Goal: Information Seeking & Learning: Learn about a topic

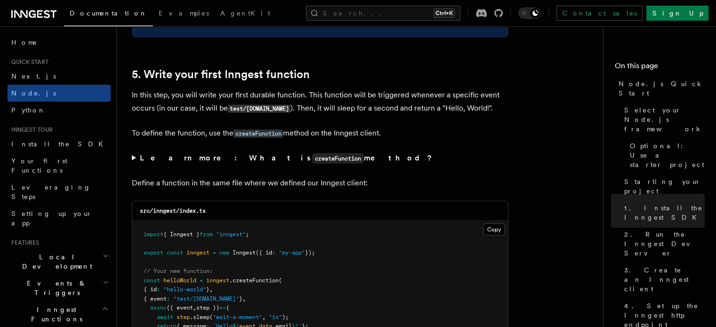
scroll to position [1954, 0]
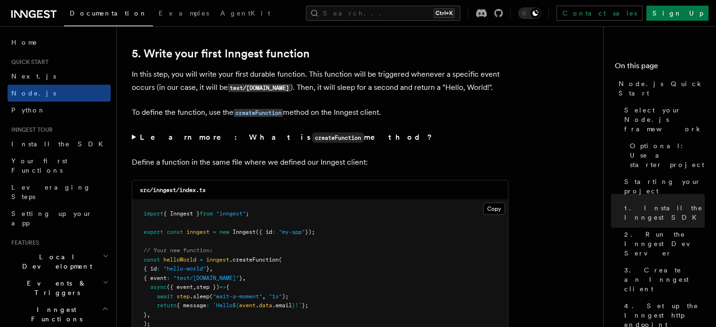
drag, startPoint x: 134, startPoint y: 113, endPoint x: 386, endPoint y: 101, distance: 252.7
click at [399, 115] on p "To define the function, use the createFunction method on the Inngest client." at bounding box center [320, 113] width 377 height 14
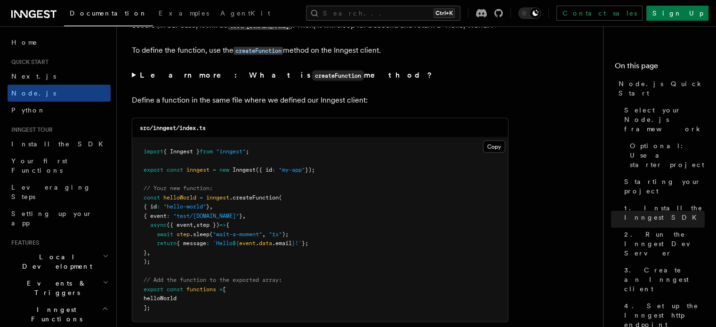
scroll to position [2015, 0]
click at [132, 79] on summary "Learn more: What is createFunction method?" at bounding box center [320, 76] width 377 height 14
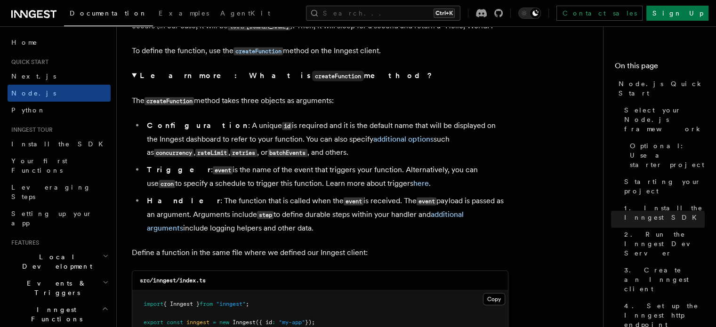
scroll to position [2031, 0]
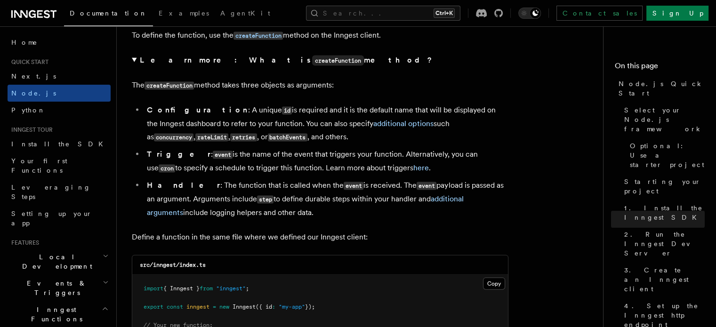
click at [132, 62] on summary "Learn more: What is createFunction method?" at bounding box center [320, 61] width 377 height 14
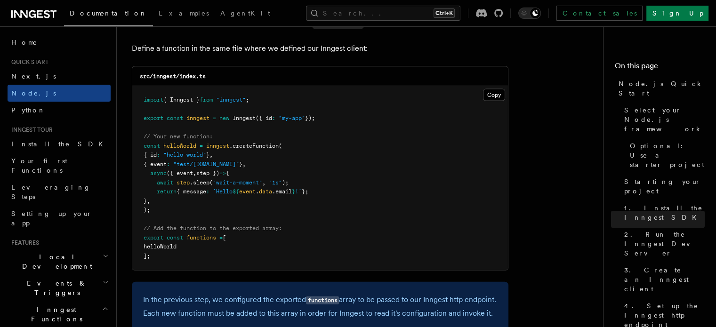
scroll to position [2068, 0]
drag, startPoint x: 310, startPoint y: 118, endPoint x: 284, endPoint y: 122, distance: 26.2
click at [284, 121] on span "export const inngest = new Inngest ({ id : "my-app" });" at bounding box center [229, 117] width 171 height 7
click at [301, 156] on pre "import { Inngest } from "inngest" ; export const inngest = new Inngest ({ id : …" at bounding box center [320, 177] width 376 height 184
click at [149, 133] on pre "import { Inngest } from "inngest" ; export const inngest = new Inngest ({ id : …" at bounding box center [320, 177] width 376 height 184
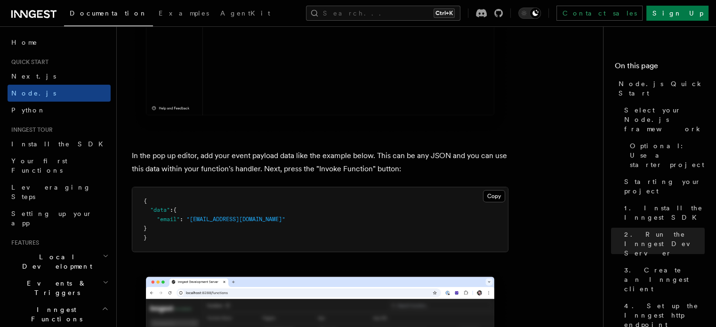
scroll to position [3082, 0]
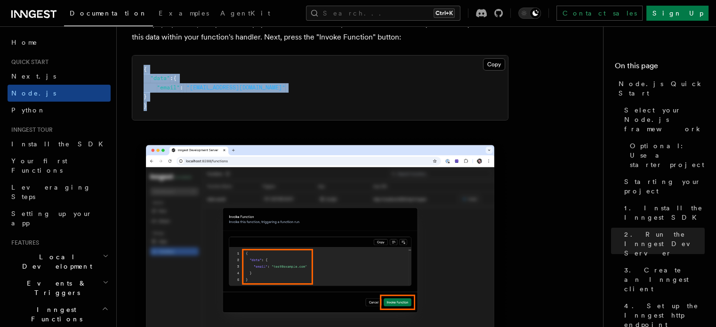
drag, startPoint x: 153, startPoint y: 123, endPoint x: 128, endPoint y: 79, distance: 50.6
click at [128, 79] on div "Quick start Node.js Quick Start In this tutorial you will add Inngest to a Node…" at bounding box center [379, 176] width 524 height 6517
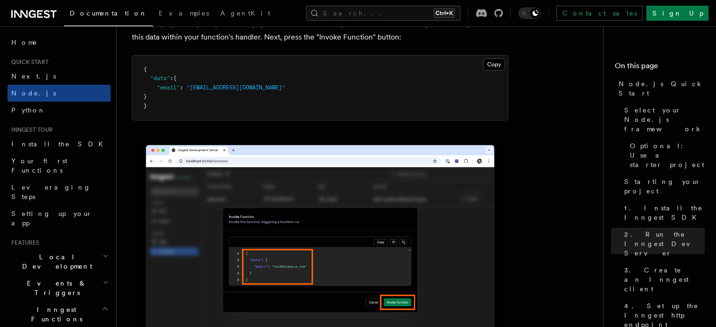
click at [198, 121] on pre "{ "data" : { "email" : "test@example.com" } }" at bounding box center [320, 88] width 376 height 65
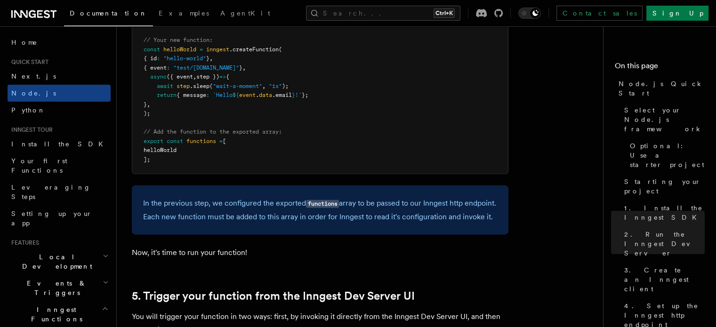
scroll to position [2164, 0]
drag, startPoint x: 219, startPoint y: 97, endPoint x: 307, endPoint y: 96, distance: 88.1
click at [307, 96] on span "return { message : `Hello ${ event . data .email } !` };" at bounding box center [226, 95] width 165 height 7
click at [313, 129] on pre "import { Inngest } from "inngest" ; export const inngest = new Inngest ({ id : …" at bounding box center [320, 82] width 376 height 184
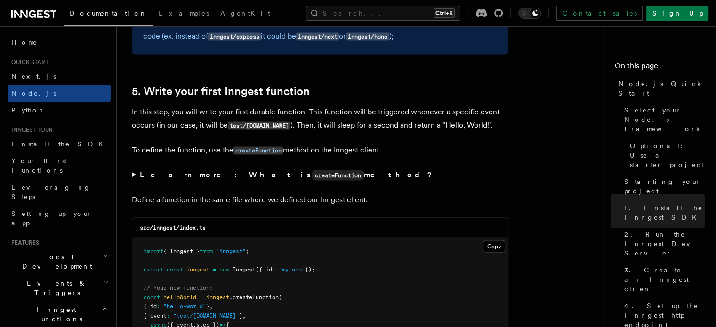
scroll to position [1902, 0]
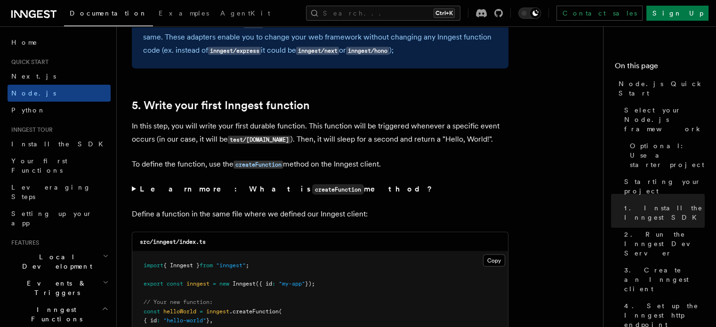
drag, startPoint x: 318, startPoint y: 141, endPoint x: 415, endPoint y: 150, distance: 97.9
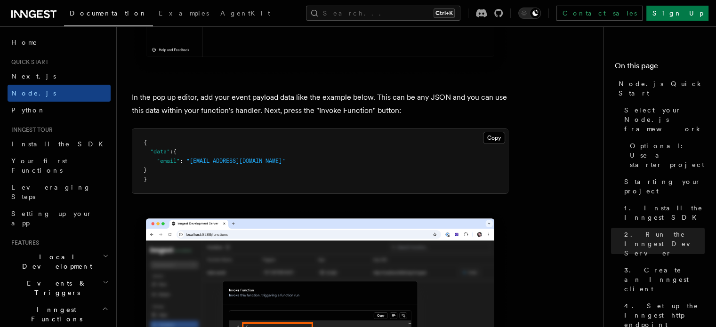
scroll to position [3009, 0]
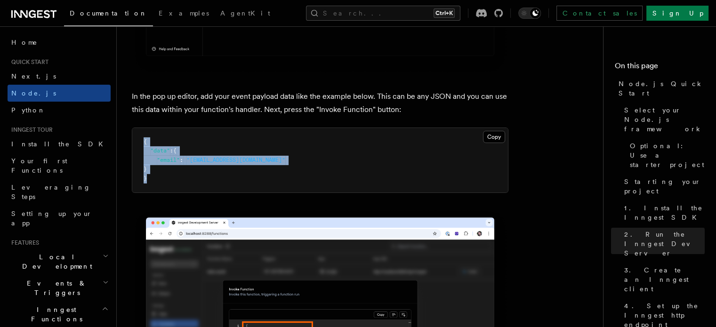
drag, startPoint x: 145, startPoint y: 195, endPoint x: 134, endPoint y: 157, distance: 40.1
click at [134, 157] on pre "{ "data" : { "email" : "test@example.com" } }" at bounding box center [320, 160] width 376 height 65
click at [203, 193] on pre "{ "data" : { "email" : "test@example.com" } }" at bounding box center [320, 160] width 376 height 65
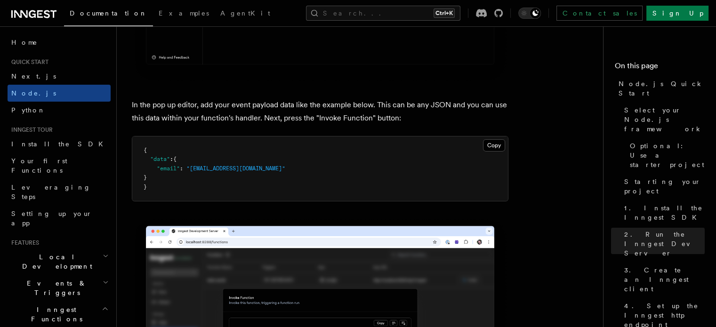
scroll to position [2993, 0]
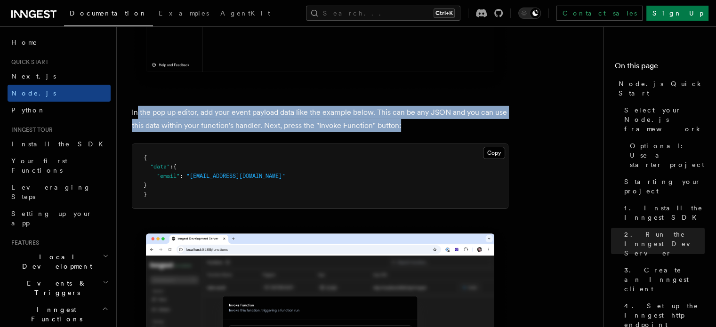
drag, startPoint x: 138, startPoint y: 128, endPoint x: 433, endPoint y: 143, distance: 295.7
click at [433, 132] on p "In the pop up editor, add your event payload data like the example below. This …" at bounding box center [320, 119] width 377 height 26
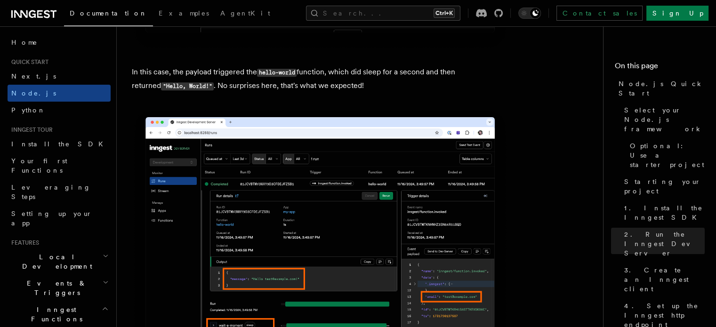
scroll to position [4014, 0]
drag, startPoint x: 135, startPoint y: 86, endPoint x: 177, endPoint y: 91, distance: 42.6
click at [177, 91] on p "In this case, the payload triggered the hello-world function, which did sleep f…" at bounding box center [320, 78] width 377 height 27
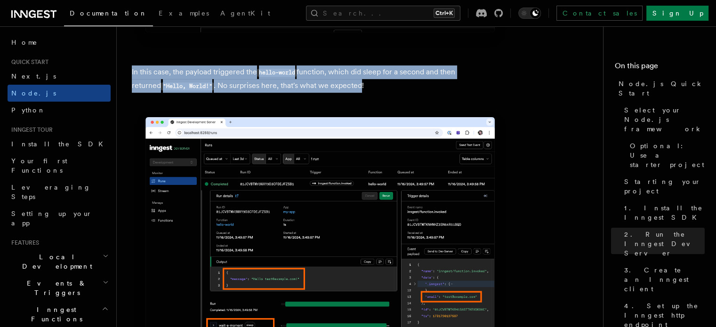
drag, startPoint x: 333, startPoint y: 103, endPoint x: 128, endPoint y: 90, distance: 205.8
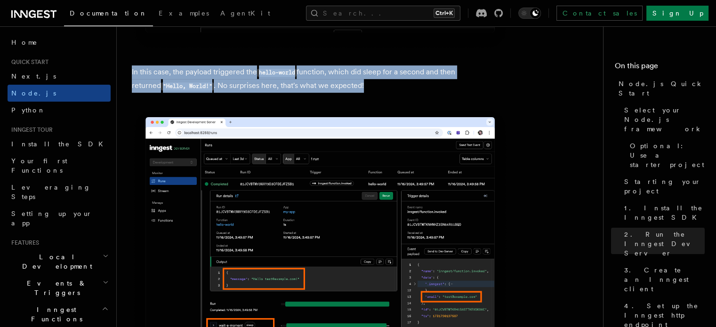
drag, startPoint x: 335, startPoint y: 99, endPoint x: 128, endPoint y: 81, distance: 208.1
click at [349, 93] on p "In this case, the payload triggered the hello-world function, which did sleep f…" at bounding box center [320, 78] width 377 height 27
drag, startPoint x: 337, startPoint y: 104, endPoint x: 128, endPoint y: 83, distance: 210.1
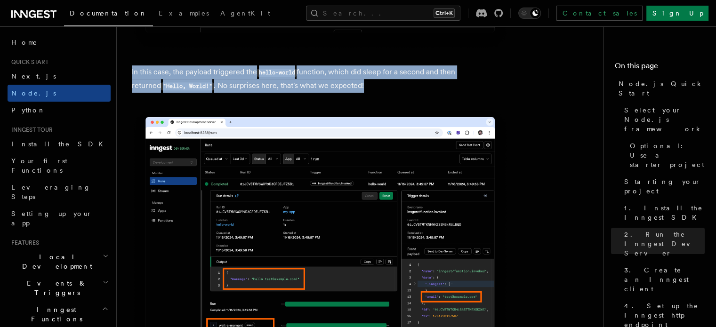
click at [349, 93] on p "In this case, the payload triggered the hello-world function, which did sleep f…" at bounding box center [320, 78] width 377 height 27
drag, startPoint x: 336, startPoint y: 101, endPoint x: 128, endPoint y: 82, distance: 208.5
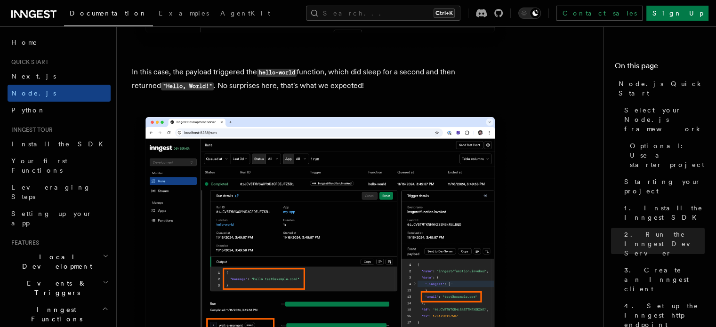
drag, startPoint x: 260, startPoint y: 88, endPoint x: 298, endPoint y: 82, distance: 38.1
click at [298, 82] on p "In this case, the payload triggered the hello-world function, which did sleep f…" at bounding box center [320, 78] width 377 height 27
click at [320, 87] on p "In this case, the payload triggered the hello-world function, which did sleep f…" at bounding box center [320, 78] width 377 height 27
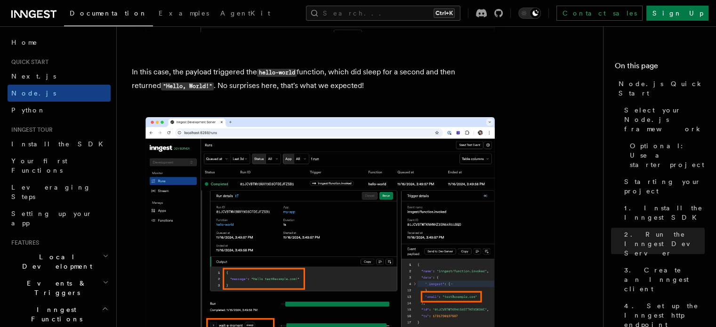
click at [345, 89] on p "In this case, the payload triggered the hello-world function, which did sleep f…" at bounding box center [320, 78] width 377 height 27
click at [362, 88] on p "In this case, the payload triggered the hello-world function, which did sleep f…" at bounding box center [320, 78] width 377 height 27
click at [379, 89] on p "In this case, the payload triggered the hello-world function, which did sleep f…" at bounding box center [320, 78] width 377 height 27
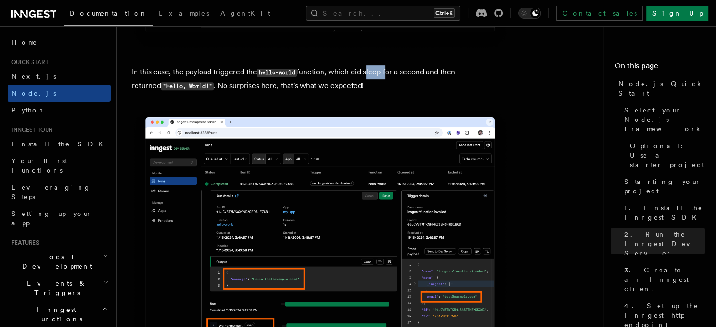
click at [379, 89] on p "In this case, the payload triggered the hello-world function, which did sleep f…" at bounding box center [320, 78] width 377 height 27
drag, startPoint x: 138, startPoint y: 101, endPoint x: 179, endPoint y: 105, distance: 42.1
click at [179, 90] on code ""Hello, World!"" at bounding box center [187, 86] width 53 height 8
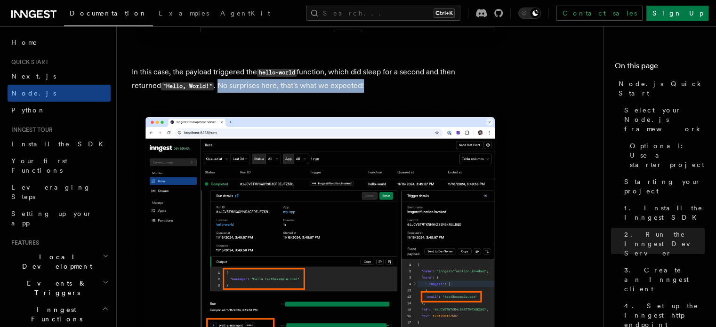
drag, startPoint x: 190, startPoint y: 104, endPoint x: 335, endPoint y: 100, distance: 145.1
click at [335, 93] on p "In this case, the payload triggered the hello-world function, which did sleep f…" at bounding box center [320, 78] width 377 height 27
click at [367, 93] on p "In this case, the payload triggered the hello-world function, which did sleep f…" at bounding box center [320, 78] width 377 height 27
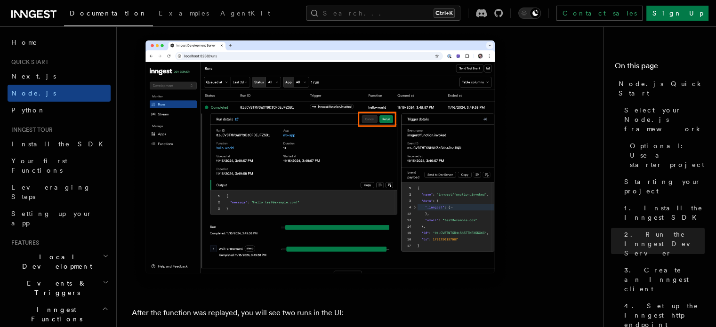
scroll to position [4409, 0]
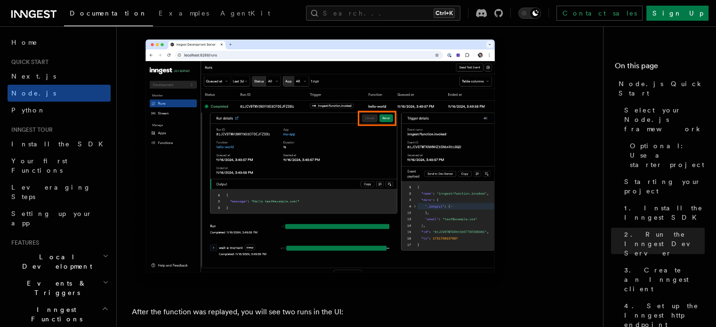
click at [373, 225] on img at bounding box center [320, 160] width 377 height 260
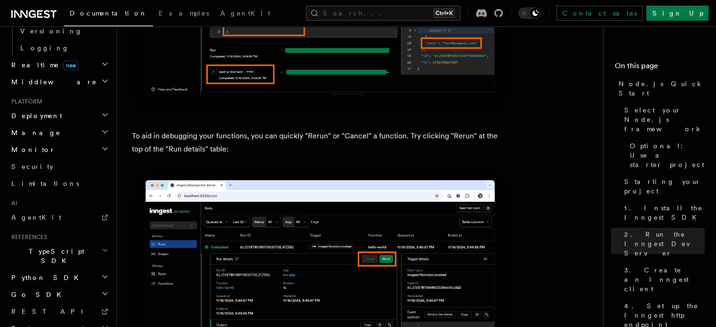
scroll to position [4267, 0]
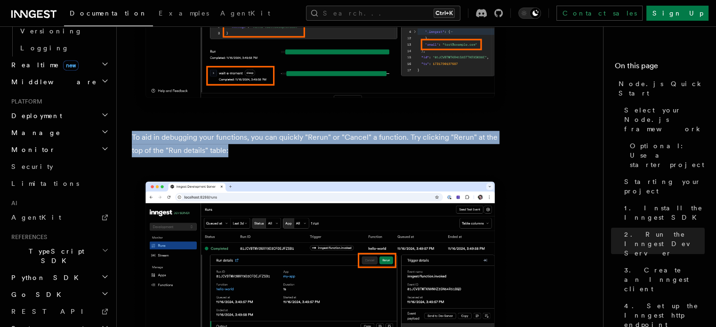
drag, startPoint x: 128, startPoint y: 149, endPoint x: 228, endPoint y: 165, distance: 101.7
click at [228, 157] on p "To aid in debugging your functions, you can quickly "Rerun" or "Cancel" a funct…" at bounding box center [320, 144] width 377 height 26
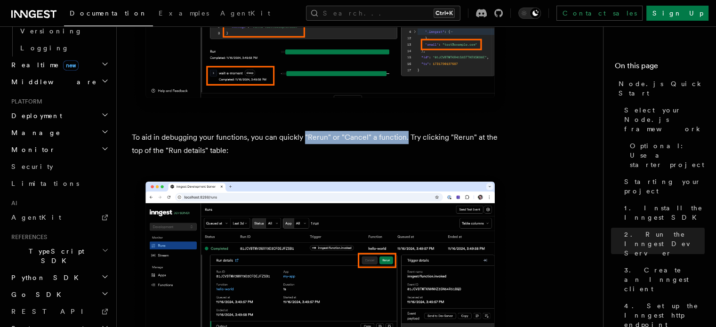
drag, startPoint x: 305, startPoint y: 154, endPoint x: 406, endPoint y: 156, distance: 101.3
click at [406, 156] on p "To aid in debugging your functions, you can quickly "Rerun" or "Cancel" a funct…" at bounding box center [320, 144] width 377 height 26
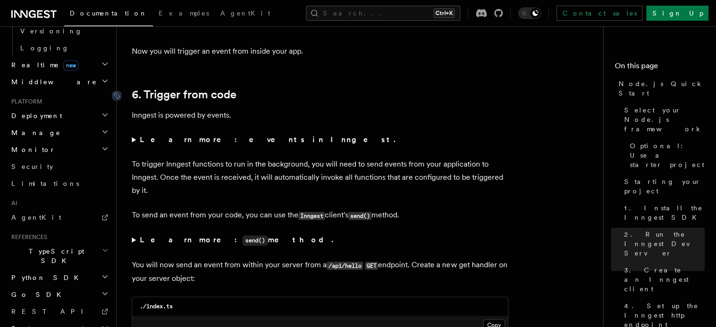
scroll to position [4949, 0]
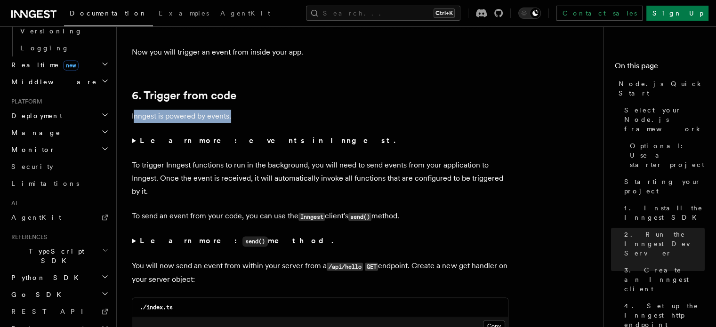
drag, startPoint x: 133, startPoint y: 132, endPoint x: 249, endPoint y: 131, distance: 116.3
click at [249, 123] on p "Inngest is powered by events." at bounding box center [320, 116] width 377 height 13
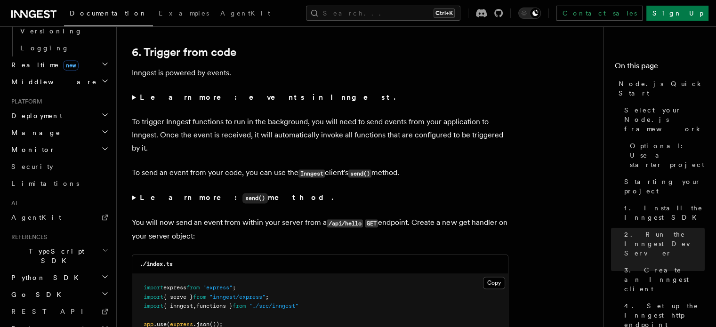
scroll to position [4994, 0]
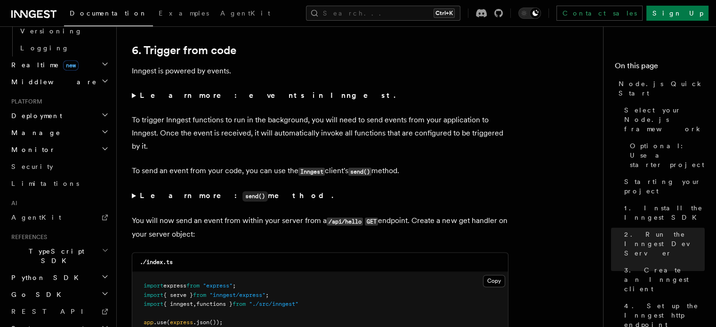
click at [136, 102] on summary "Learn more: events in Inngest." at bounding box center [320, 95] width 377 height 13
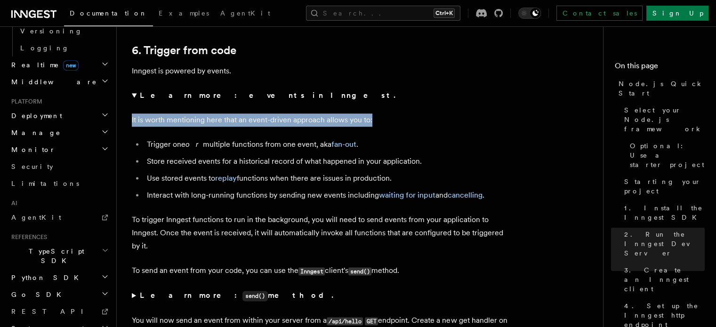
drag, startPoint x: 132, startPoint y: 137, endPoint x: 379, endPoint y: 138, distance: 246.8
click at [379, 127] on p "It is worth mentioning here that an event-driven approach allows you to:" at bounding box center [320, 120] width 377 height 13
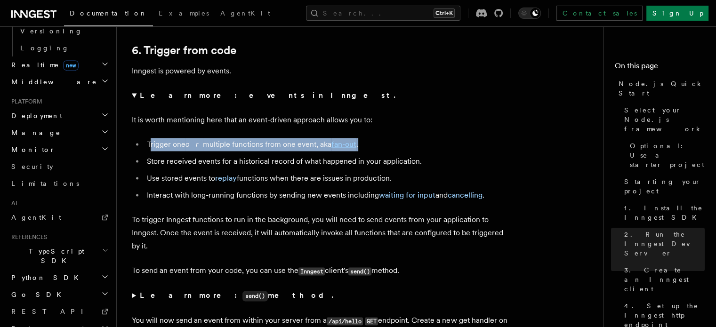
drag, startPoint x: 151, startPoint y: 163, endPoint x: 356, endPoint y: 162, distance: 204.9
click at [356, 151] on li "Trigger one or multiple functions from one event, aka fan-out ." at bounding box center [326, 144] width 365 height 13
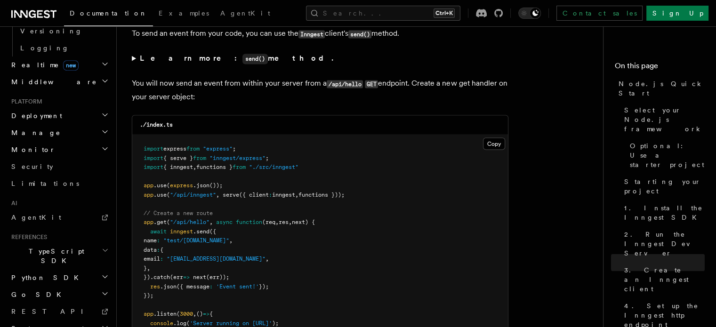
scroll to position [5193, 0]
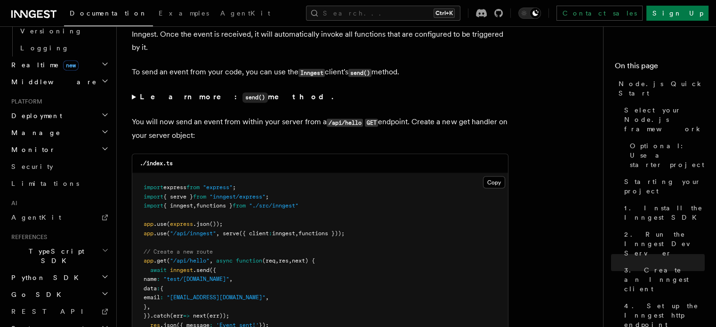
click at [134, 104] on summary "Learn more: send() method." at bounding box center [320, 97] width 377 height 14
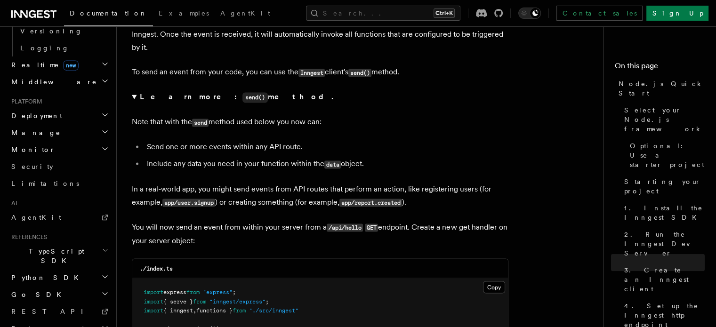
drag, startPoint x: 130, startPoint y: 141, endPoint x: 328, endPoint y: 143, distance: 198.3
click at [333, 129] on p "Note that with the send method used below you now can:" at bounding box center [320, 122] width 377 height 14
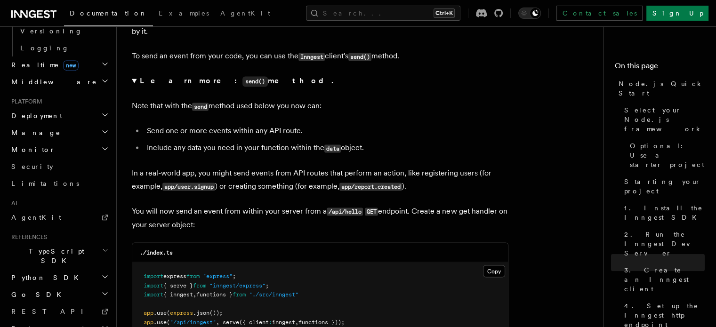
scroll to position [5210, 0]
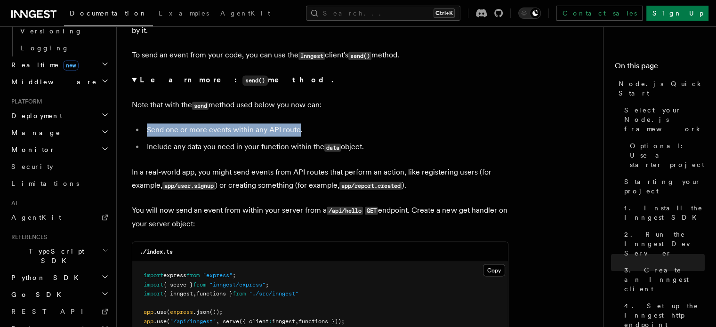
drag, startPoint x: 299, startPoint y: 149, endPoint x: 138, endPoint y: 143, distance: 160.7
click at [144, 137] on li "Send one or more events within any API route." at bounding box center [326, 129] width 365 height 13
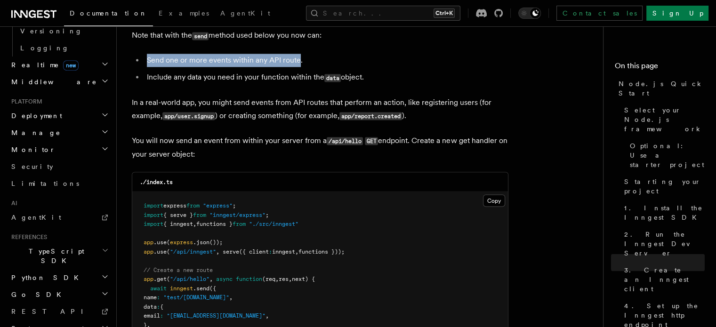
scroll to position [5300, 0]
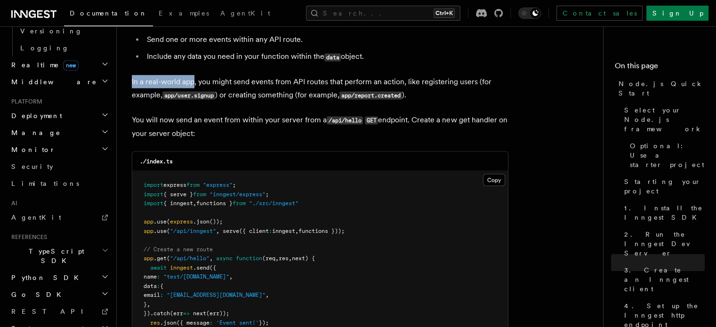
drag, startPoint x: 193, startPoint y: 101, endPoint x: 131, endPoint y: 97, distance: 62.3
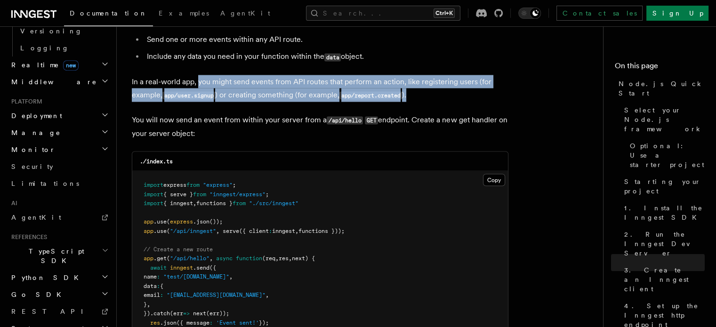
drag, startPoint x: 198, startPoint y: 99, endPoint x: 429, endPoint y: 111, distance: 231.0
click at [429, 102] on p "In a real-world app, you might send events from API routes that perform an acti…" at bounding box center [320, 88] width 377 height 27
click at [437, 102] on p "In a real-world app, you might send events from API routes that perform an acti…" at bounding box center [320, 88] width 377 height 27
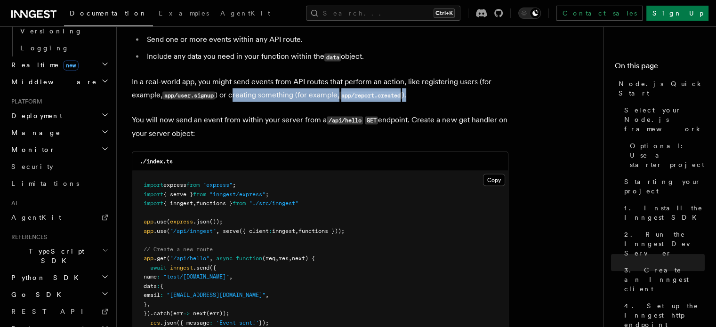
drag, startPoint x: 234, startPoint y: 114, endPoint x: 425, endPoint y: 113, distance: 190.7
click at [425, 102] on p "In a real-world app, you might send events from API routes that perform an acti…" at bounding box center [320, 88] width 377 height 27
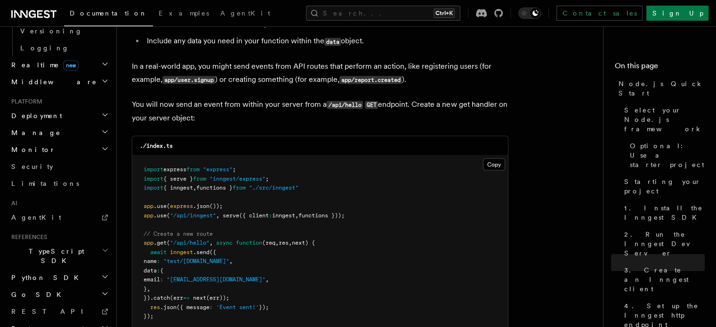
scroll to position [5315, 0]
drag, startPoint x: 138, startPoint y: 121, endPoint x: 217, endPoint y: 135, distance: 80.5
click at [217, 125] on p "You will now send an event from within your server from a /api/hello GET endpoi…" at bounding box center [320, 111] width 377 height 27
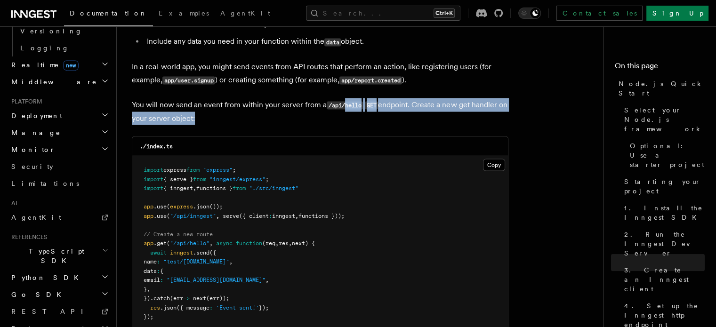
drag, startPoint x: 217, startPoint y: 135, endPoint x: 359, endPoint y: 130, distance: 142.3
click at [359, 125] on p "You will now send an event from within your server from a /api/hello GET endpoi…" at bounding box center [320, 111] width 377 height 27
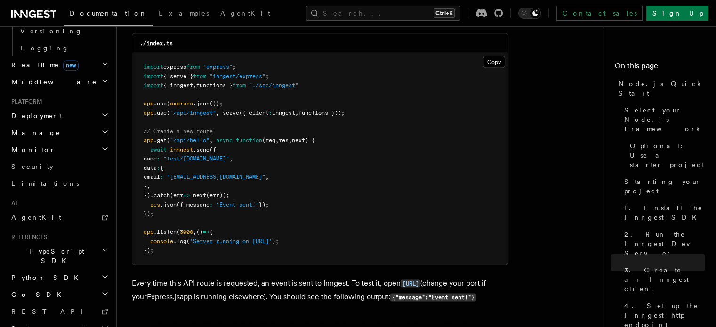
scroll to position [5418, 0]
drag, startPoint x: 161, startPoint y: 239, endPoint x: 144, endPoint y: 163, distance: 77.2
drag, startPoint x: 144, startPoint y: 163, endPoint x: 290, endPoint y: 280, distance: 186.6
click at [290, 265] on pre "import express from "express" ; import { serve } from "inngest/express" ; impor…" at bounding box center [320, 159] width 376 height 212
drag, startPoint x: 170, startPoint y: 169, endPoint x: 218, endPoint y: 176, distance: 49.0
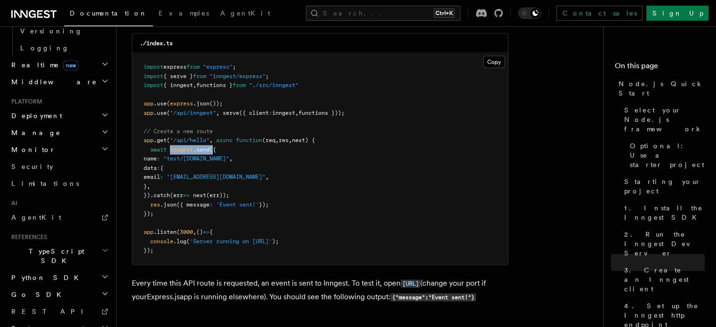
click at [218, 176] on code "import express from "express" ; import { serve } from "inngest/express" ; impor…" at bounding box center [244, 159] width 201 height 190
drag, startPoint x: 177, startPoint y: 202, endPoint x: 161, endPoint y: 173, distance: 33.1
click at [161, 173] on pre "import express from "express" ; import { serve } from "inngest/express" ; impor…" at bounding box center [320, 159] width 376 height 212
click at [181, 217] on pre "import express from "express" ; import { serve } from "inngest/express" ; impor…" at bounding box center [320, 159] width 376 height 212
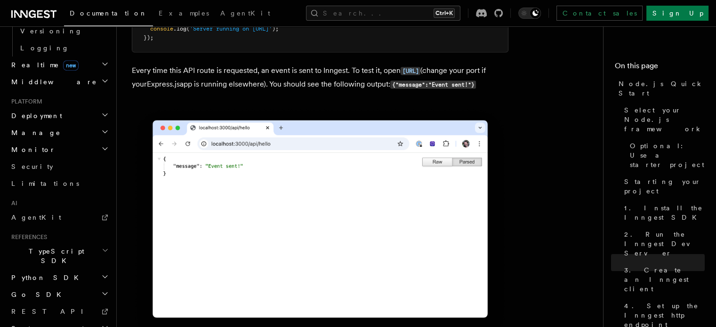
scroll to position [5632, 0]
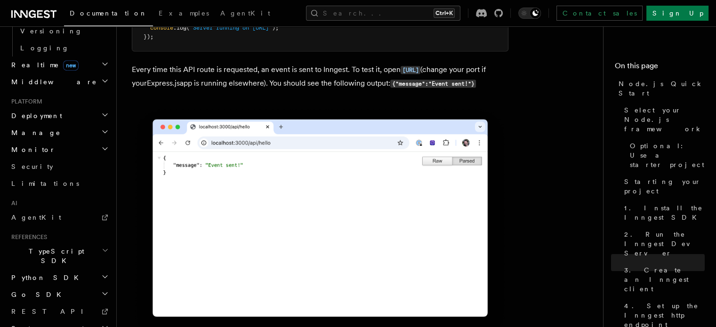
click at [202, 213] on img at bounding box center [320, 225] width 377 height 240
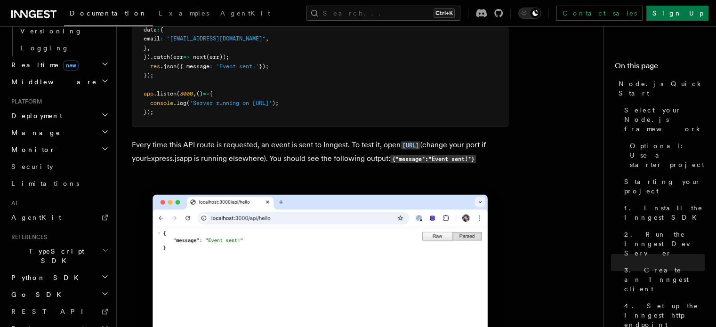
scroll to position [5555, 0]
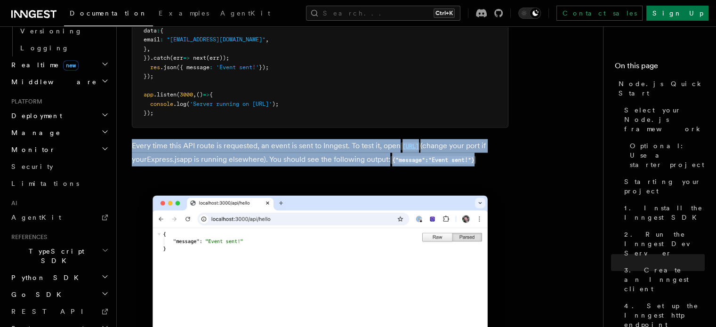
drag, startPoint x: 297, startPoint y: 190, endPoint x: 130, endPoint y: 162, distance: 169.9
click at [307, 167] on p "Every time this API route is requested, an event is sent to Inngest. To test it…" at bounding box center [320, 152] width 377 height 27
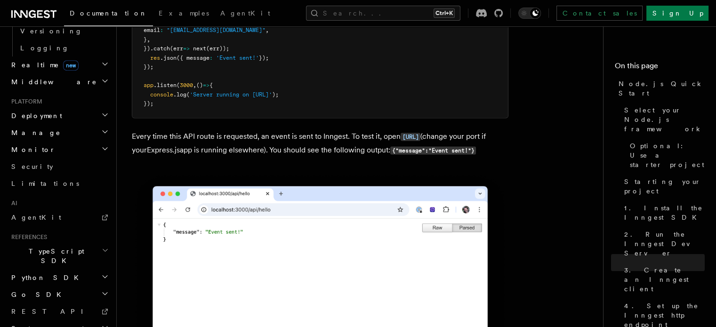
scroll to position [5565, 0]
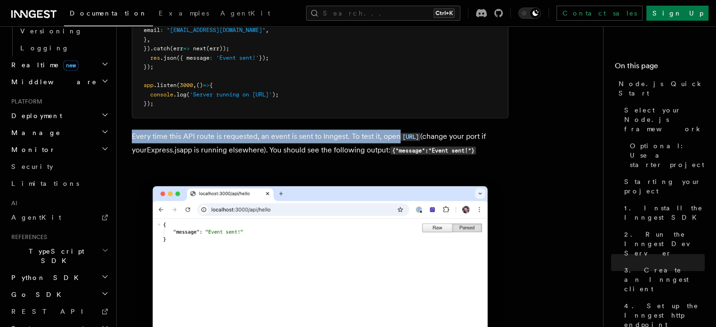
drag, startPoint x: 132, startPoint y: 154, endPoint x: 402, endPoint y: 148, distance: 269.9
click at [402, 148] on p "Every time this API route is requested, an event is sent to Inngest. To test it…" at bounding box center [320, 143] width 377 height 27
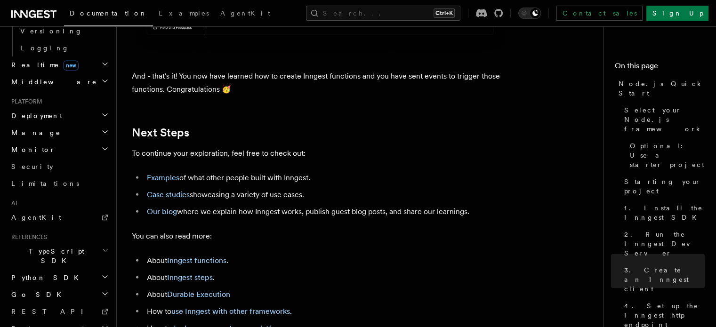
scroll to position [6201, 0]
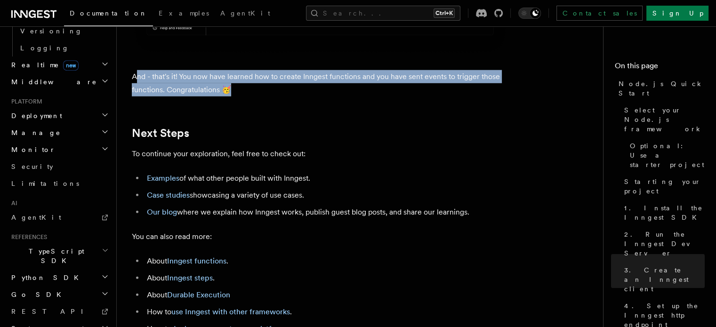
drag, startPoint x: 135, startPoint y: 109, endPoint x: 244, endPoint y: 122, distance: 110.5
click at [244, 97] on p "And - that's it! You now have learned how to create Inngest functions and you h…" at bounding box center [320, 83] width 377 height 26
click at [273, 97] on p "And - that's it! You now have learned how to create Inngest functions and you h…" at bounding box center [320, 83] width 377 height 26
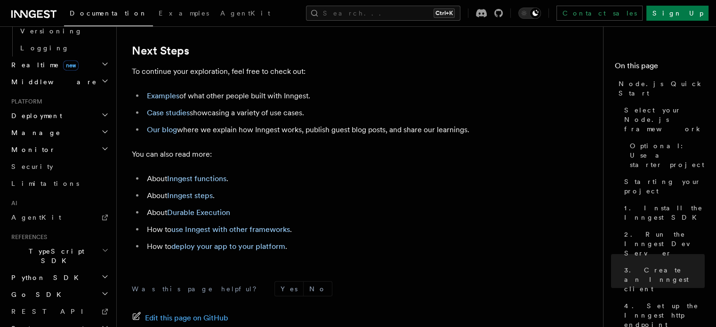
scroll to position [6284, 0]
click at [156, 100] on link "Examples" at bounding box center [163, 95] width 32 height 9
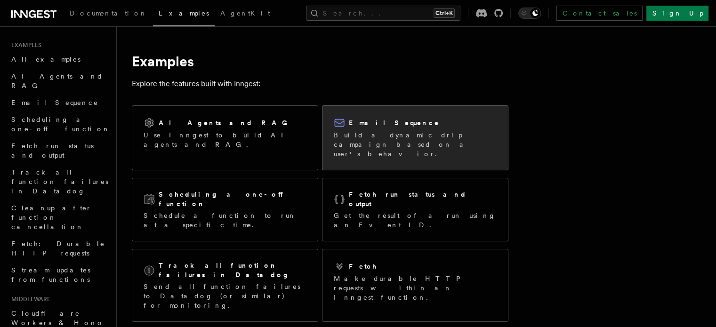
click at [399, 152] on div "Email Sequence Build a dynamic drip campaign based on a user's behavior." at bounding box center [416, 138] width 186 height 64
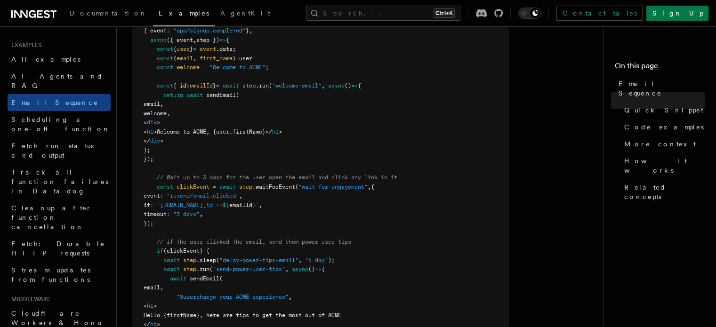
scroll to position [316, 0]
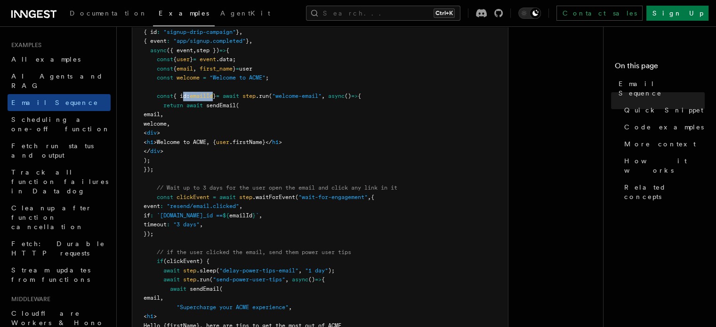
drag, startPoint x: 183, startPoint y: 95, endPoint x: 220, endPoint y: 93, distance: 37.8
click at [220, 93] on span "const { id: emailId } = await step .run ( "welcome-email" , async () => {" at bounding box center [253, 96] width 218 height 7
click at [225, 131] on pre "const signupDripCampaign = inngest .createFunction ( { id : "signup-drip-campai…" at bounding box center [320, 289] width 376 height 561
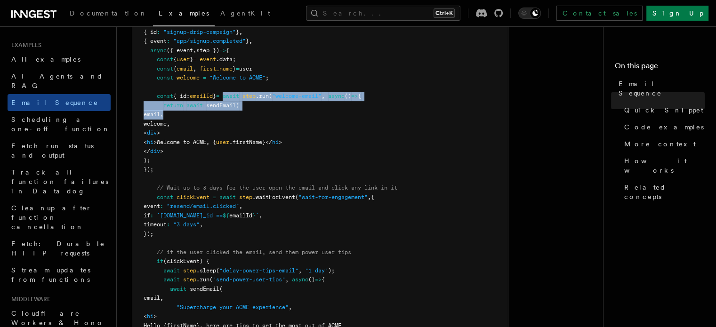
drag, startPoint x: 238, startPoint y: 96, endPoint x: 264, endPoint y: 113, distance: 31.6
click at [264, 113] on pre "const signupDripCampaign = inngest .createFunction ( { id : "signup-drip-campai…" at bounding box center [320, 289] width 376 height 561
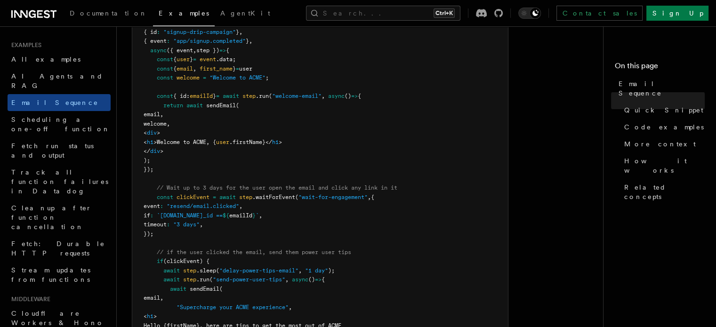
click at [334, 120] on pre "const signupDripCampaign = inngest .createFunction ( { id : "signup-drip-campai…" at bounding box center [320, 289] width 376 height 561
drag, startPoint x: 243, startPoint y: 143, endPoint x: 193, endPoint y: 139, distance: 50.1
click at [193, 139] on span ">Welcome to ACME, {" at bounding box center [185, 142] width 63 height 7
click at [216, 164] on pre "const signupDripCampaign = inngest .createFunction ( { id : "signup-drip-campai…" at bounding box center [320, 289] width 376 height 561
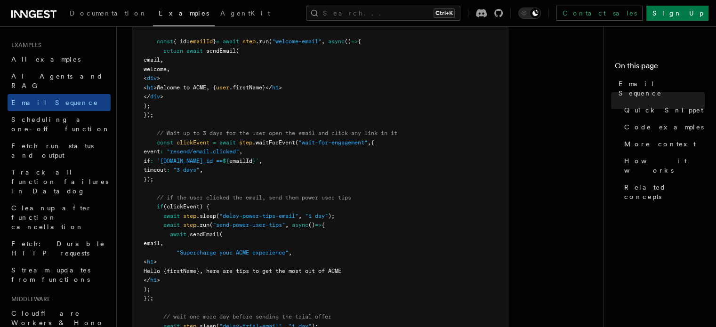
scroll to position [371, 0]
drag, startPoint x: 172, startPoint y: 181, endPoint x: 157, endPoint y: 142, distance: 42.1
click at [157, 142] on pre "const signupDripCampaign = inngest .createFunction ( { id : "signup-drip-campai…" at bounding box center [320, 234] width 376 height 561
click at [191, 183] on pre "const signupDripCampaign = inngest .createFunction ( { id : "signup-drip-campai…" at bounding box center [320, 234] width 376 height 561
click at [192, 176] on pre "const signupDripCampaign = inngest .createFunction ( { id : "signup-drip-campai…" at bounding box center [320, 234] width 376 height 561
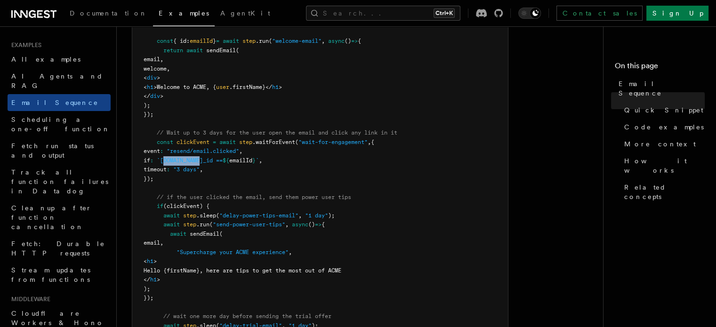
drag, startPoint x: 185, startPoint y: 162, endPoint x: 222, endPoint y: 160, distance: 37.3
click at [222, 160] on span "`async.data.email_id ==" at bounding box center [190, 160] width 66 height 7
click at [233, 186] on pre "const signupDripCampaign = inngest .createFunction ( { id : "signup-drip-campai…" at bounding box center [320, 234] width 376 height 561
drag, startPoint x: 187, startPoint y: 163, endPoint x: 236, endPoint y: 160, distance: 49.1
click at [223, 160] on span "`async.data.email_id ==" at bounding box center [190, 160] width 66 height 7
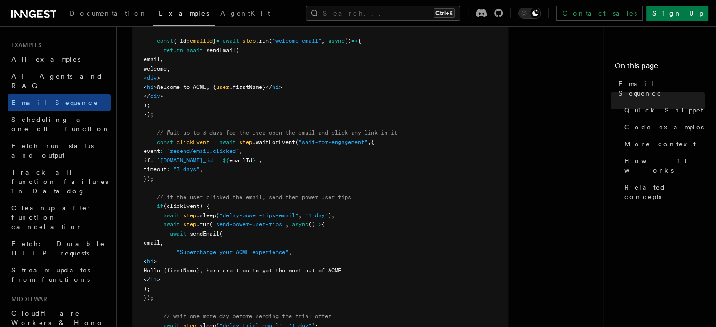
click at [235, 190] on pre "const signupDripCampaign = inngest .createFunction ( { id : "signup-drip-campai…" at bounding box center [320, 234] width 376 height 561
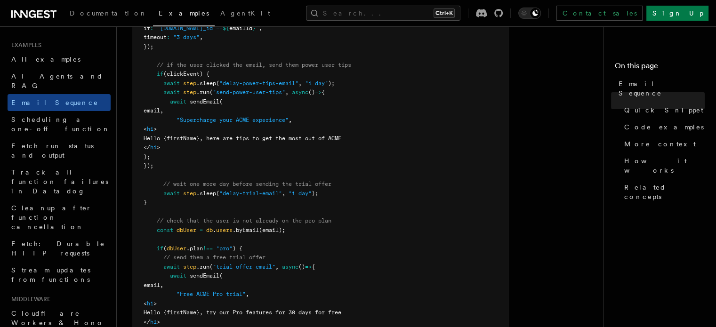
scroll to position [503, 0]
drag, startPoint x: 227, startPoint y: 84, endPoint x: 330, endPoint y: 86, distance: 102.7
click at [330, 86] on span "await step .sleep ( "delay-power-tips-email" , "1 day" );" at bounding box center [239, 84] width 191 height 7
click at [315, 149] on pre "const signupDripCampaign = inngest .createFunction ( { id : "signup-drip-campai…" at bounding box center [320, 102] width 376 height 561
drag, startPoint x: 226, startPoint y: 83, endPoint x: 331, endPoint y: 86, distance: 105.1
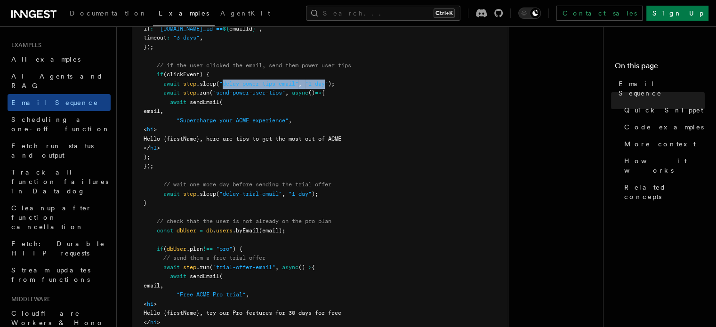
click at [331, 86] on span "await step .sleep ( "delay-power-tips-email" , "1 day" );" at bounding box center [239, 84] width 191 height 7
click at [326, 143] on pre "const signupDripCampaign = inngest .createFunction ( { id : "signup-drip-campai…" at bounding box center [320, 102] width 376 height 561
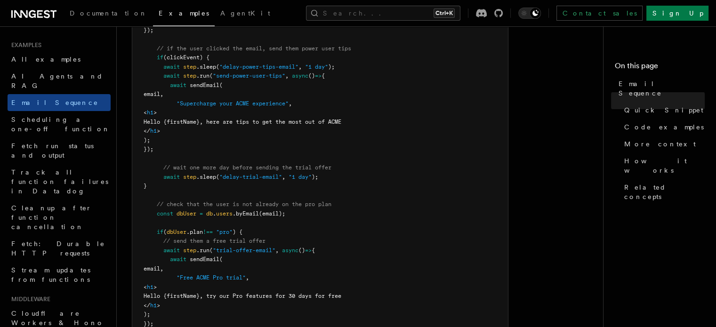
scroll to position [518, 0]
drag, startPoint x: 172, startPoint y: 168, endPoint x: 371, endPoint y: 170, distance: 199.2
click at [371, 170] on pre "const signupDripCampaign = inngest .createFunction ( { id : "signup-drip-campai…" at bounding box center [320, 86] width 376 height 561
click at [188, 169] on span "// wait one more day before sending the trial offer" at bounding box center [247, 169] width 168 height 7
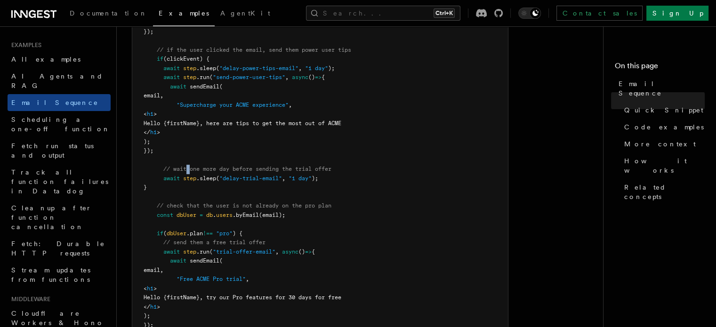
click at [188, 169] on span "// wait one more day before sending the trial offer" at bounding box center [247, 169] width 168 height 7
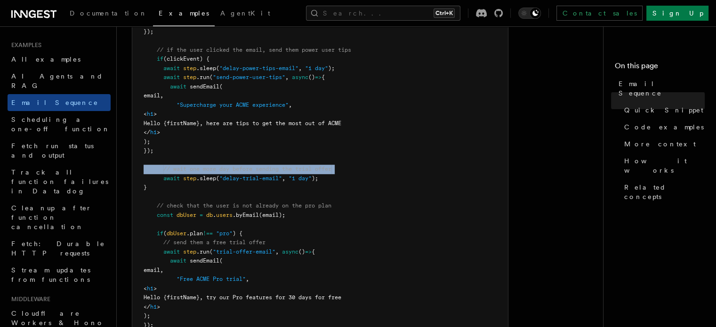
click at [188, 169] on span "// wait one more day before sending the trial offer" at bounding box center [247, 169] width 168 height 7
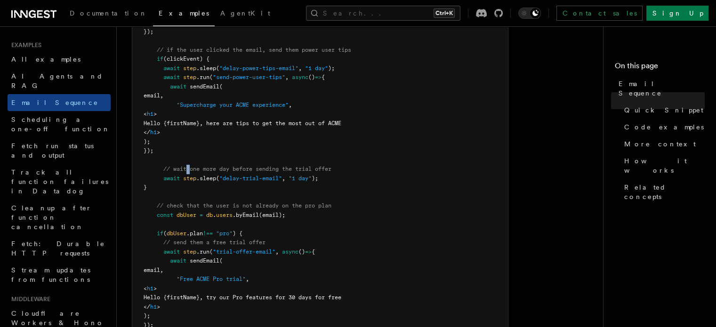
click at [188, 169] on span "// wait one more day before sending the trial offer" at bounding box center [247, 169] width 168 height 7
click at [202, 170] on span "// wait one more day before sending the trial offer" at bounding box center [247, 169] width 168 height 7
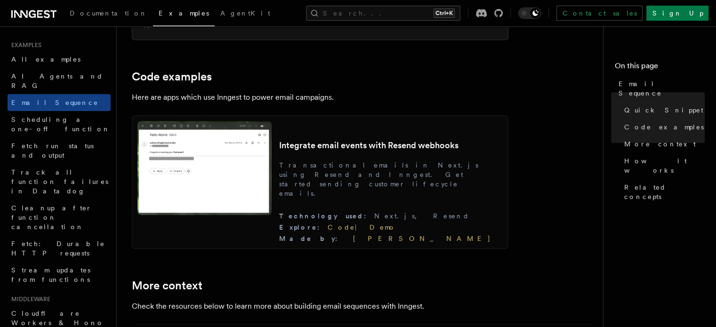
scroll to position [847, 0]
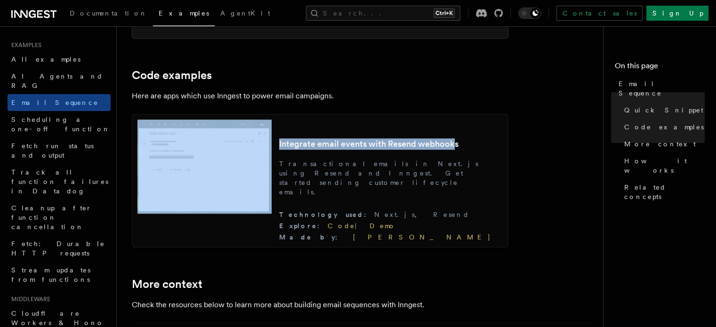
drag, startPoint x: 379, startPoint y: 158, endPoint x: 335, endPoint y: 128, distance: 52.9
click at [335, 128] on div "Integrate email events with Resend webhooks Transactional emails in Next.js usi…" at bounding box center [320, 181] width 377 height 134
click at [272, 214] on img at bounding box center [205, 167] width 134 height 94
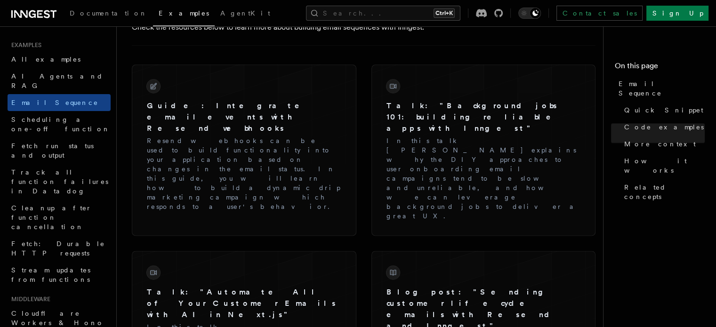
scroll to position [1126, 0]
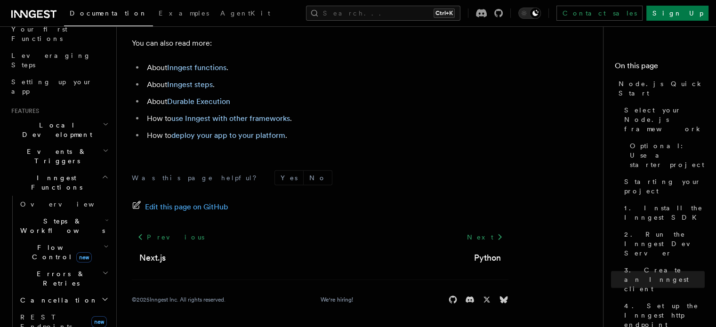
scroll to position [130, 0]
click at [90, 119] on h2 "Local Development" at bounding box center [59, 132] width 103 height 26
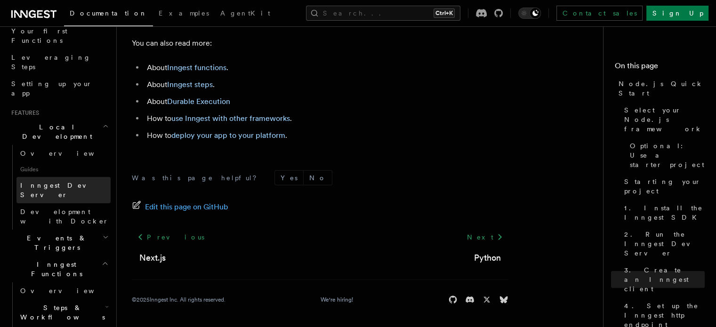
click at [49, 182] on span "Inngest Dev Server" at bounding box center [60, 190] width 81 height 17
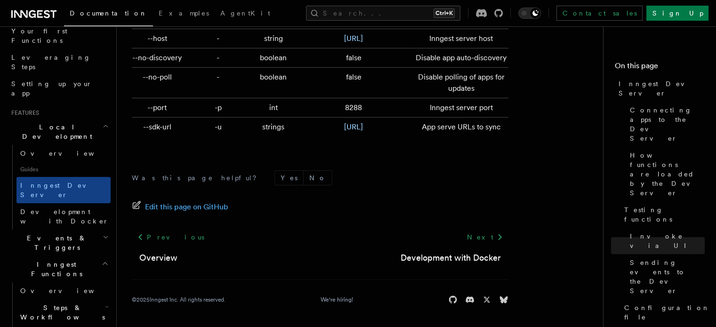
scroll to position [3244, 0]
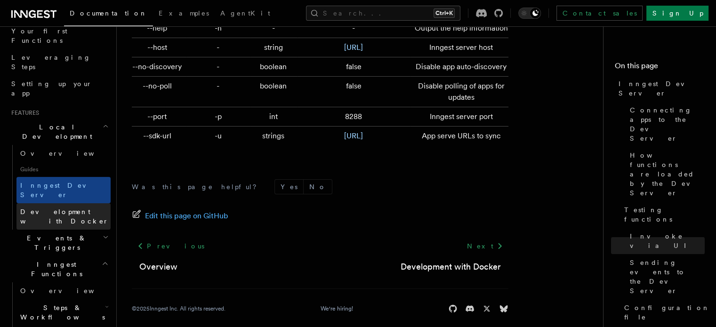
click at [75, 208] on span "Development with Docker" at bounding box center [64, 216] width 89 height 17
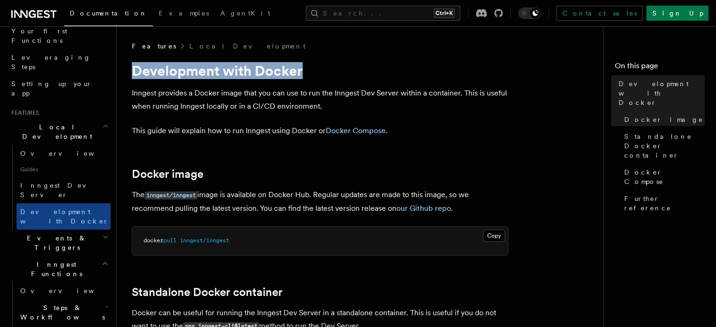
drag, startPoint x: 132, startPoint y: 73, endPoint x: 331, endPoint y: 55, distance: 199.1
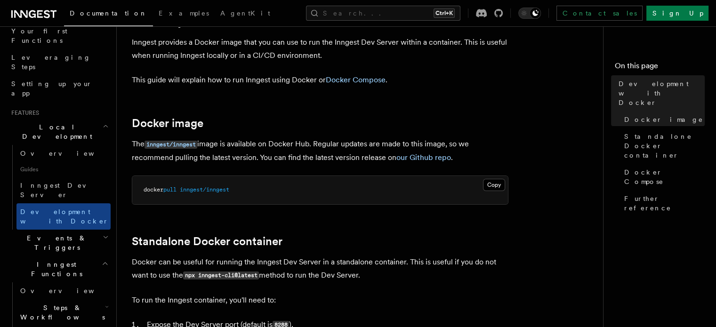
scroll to position [148, 0]
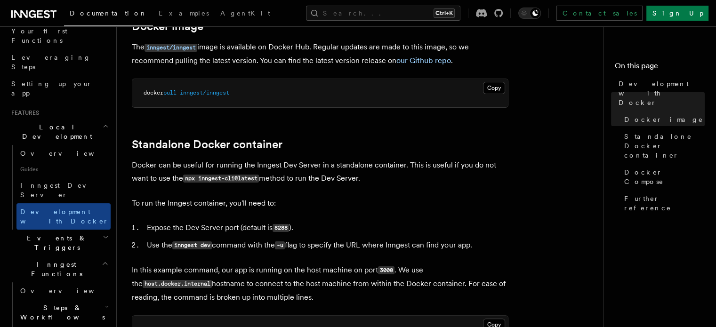
drag, startPoint x: 237, startPoint y: 92, endPoint x: 119, endPoint y: 54, distance: 124.5
drag, startPoint x: 119, startPoint y: 54, endPoint x: 296, endPoint y: 42, distance: 178.0
click at [296, 42] on p "The inngest/inngest image is available on Docker Hub. Regular updates are made …" at bounding box center [320, 54] width 377 height 27
drag, startPoint x: 316, startPoint y: 49, endPoint x: 383, endPoint y: 56, distance: 67.3
drag, startPoint x: 383, startPoint y: 56, endPoint x: 358, endPoint y: 58, distance: 25.5
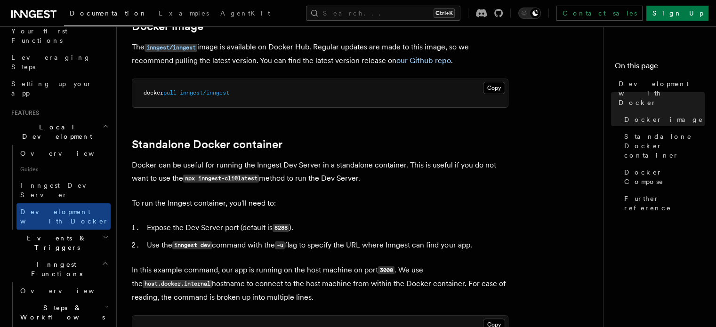
click at [358, 58] on p "The inngest/inngest image is available on Docker Hub. Regular updates are made …" at bounding box center [320, 54] width 377 height 27
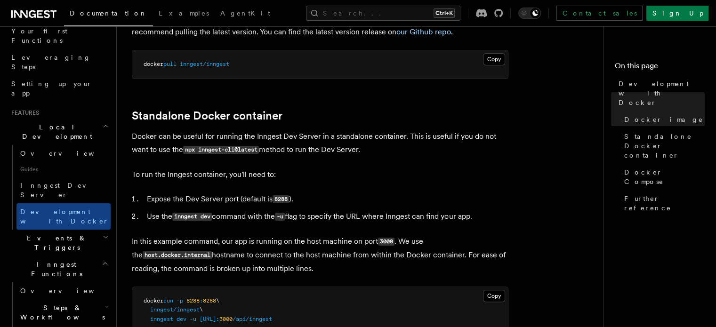
scroll to position [239, 0]
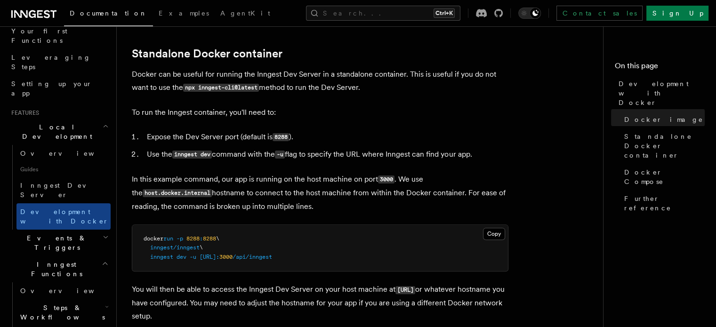
drag, startPoint x: 134, startPoint y: 74, endPoint x: 370, endPoint y: 92, distance: 236.6
click at [370, 92] on p "Docker can be useful for running the Inngest Dev Server in a standalone contain…" at bounding box center [320, 81] width 377 height 27
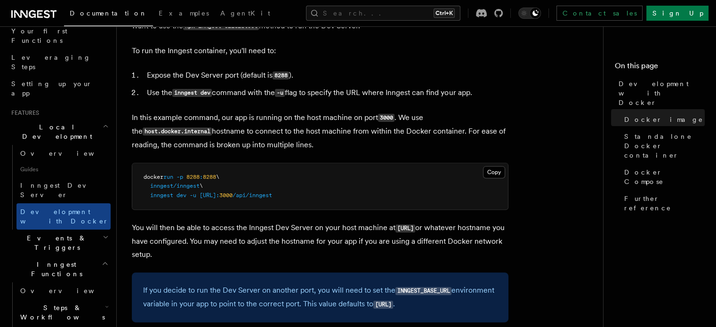
scroll to position [307, 0]
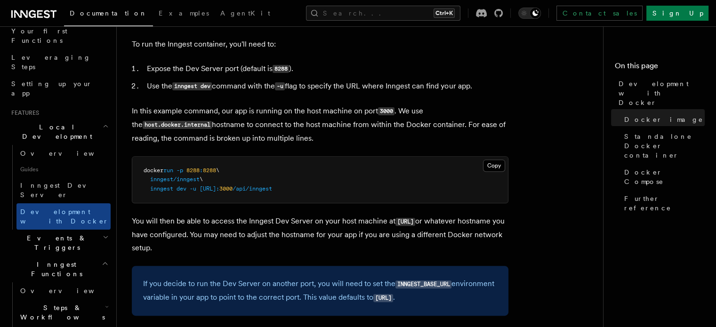
drag, startPoint x: 149, startPoint y: 73, endPoint x: 311, endPoint y: 65, distance: 161.8
click at [311, 65] on li "Expose the Dev Server port (default is 8288 )." at bounding box center [326, 69] width 365 height 14
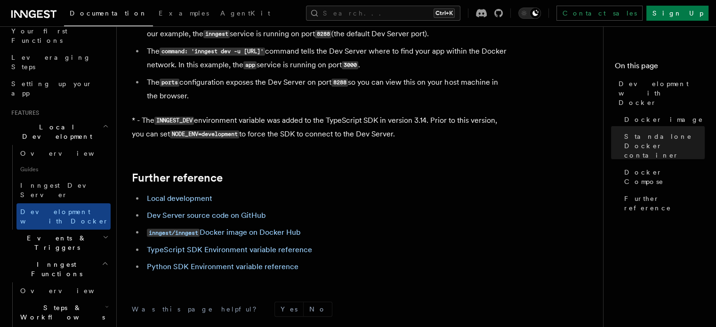
scroll to position [957, 0]
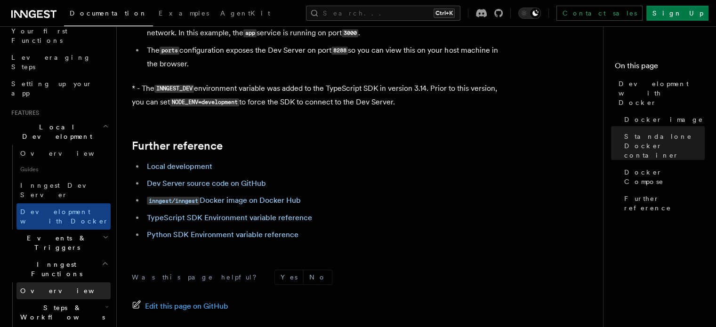
click at [66, 283] on link "Overview" at bounding box center [63, 291] width 94 height 17
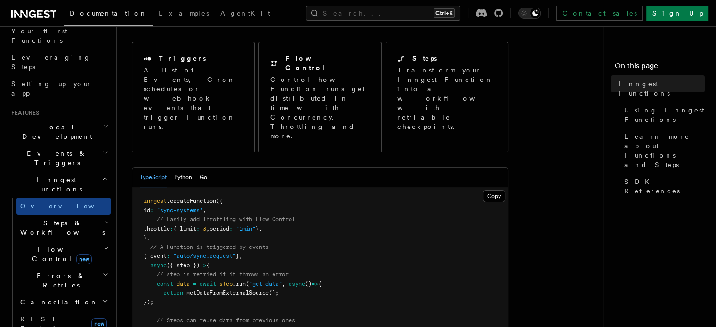
scroll to position [117, 0]
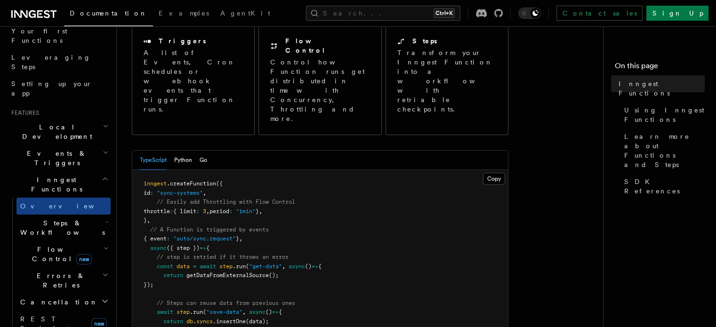
drag, startPoint x: 163, startPoint y: 164, endPoint x: 311, endPoint y: 164, distance: 147.4
drag, startPoint x: 311, startPoint y: 164, endPoint x: 288, endPoint y: 173, distance: 24.5
click at [288, 173] on pre "inngest .createFunction ({ id : "sync-systems" , // Easily add Throttling with …" at bounding box center [320, 267] width 376 height 194
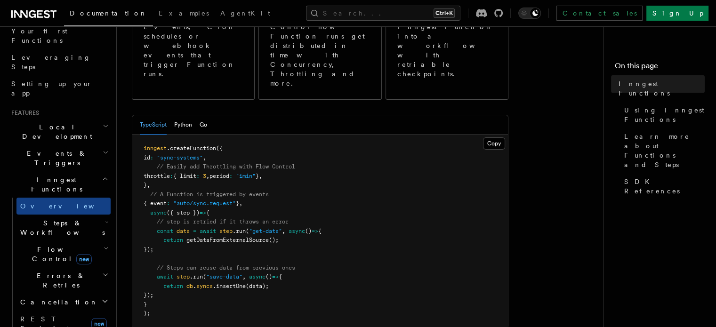
scroll to position [163, 0]
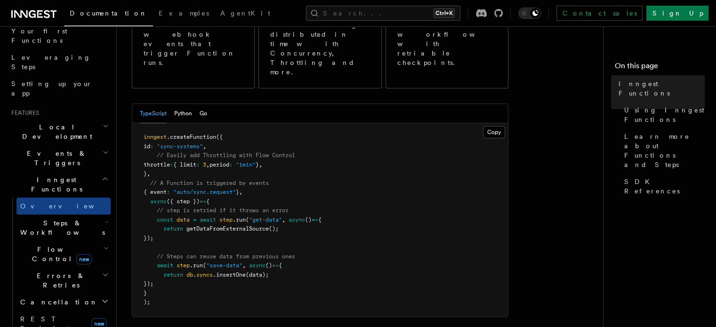
drag, startPoint x: 251, startPoint y: 154, endPoint x: 148, endPoint y: 158, distance: 102.3
click at [148, 158] on pre "inngest .createFunction ({ id : "sync-systems" , // Easily add Throttling with …" at bounding box center [320, 220] width 376 height 194
click at [207, 217] on span "await" at bounding box center [208, 220] width 16 height 7
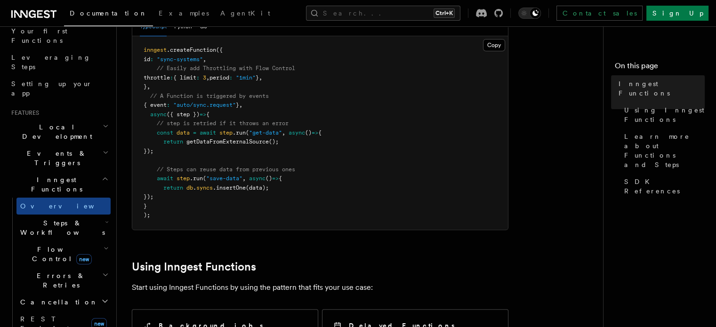
scroll to position [251, 0]
drag, startPoint x: 166, startPoint y: 128, endPoint x: 296, endPoint y: 123, distance: 130.6
click at [296, 123] on pre "inngest .createFunction ({ id : "sync-systems" , // Easily add Throttling with …" at bounding box center [320, 132] width 376 height 194
click at [314, 133] on pre "inngest .createFunction ({ id : "sync-systems" , // Easily add Throttling with …" at bounding box center [320, 132] width 376 height 194
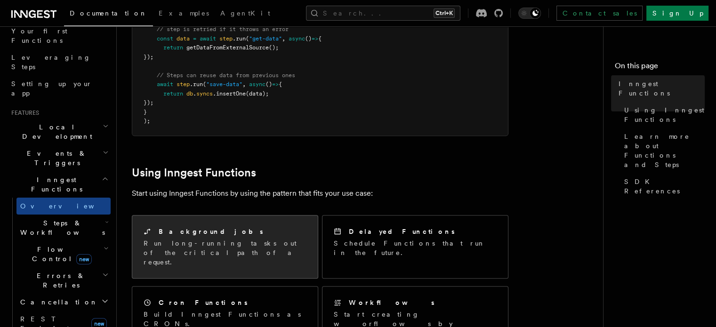
scroll to position [349, 0]
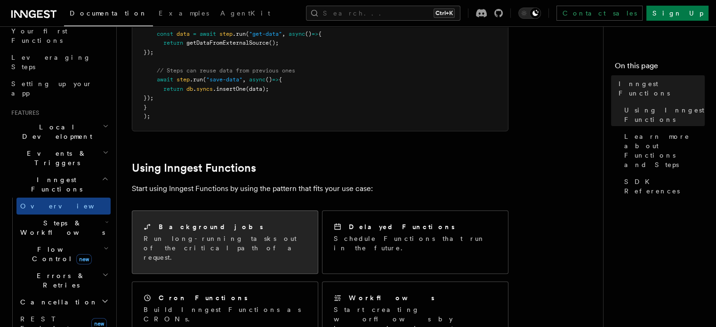
click at [230, 218] on div "Background jobs Run long-running tasks out of the critical path of a request." at bounding box center [225, 242] width 186 height 63
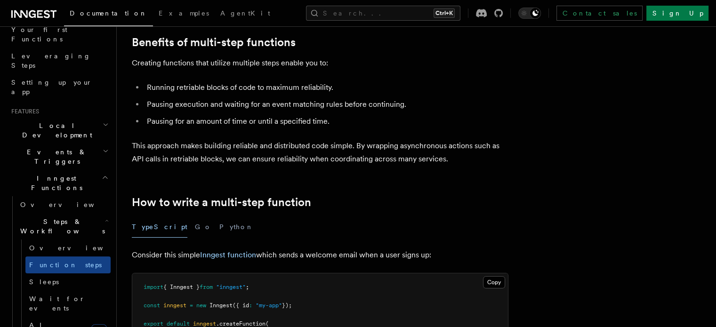
scroll to position [146, 0]
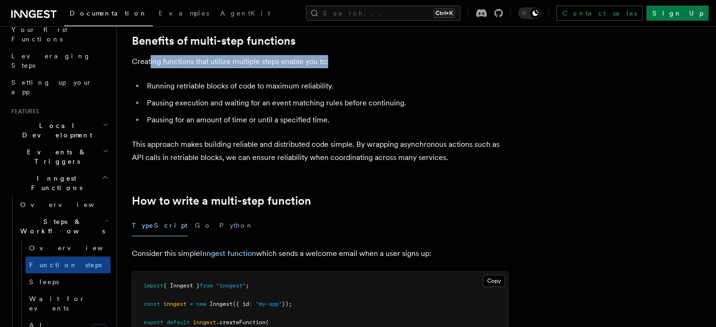
drag, startPoint x: 161, startPoint y: 61, endPoint x: 363, endPoint y: 57, distance: 202.1
click at [363, 57] on p "Creating functions that utilize multiple steps enable you to:" at bounding box center [320, 61] width 377 height 13
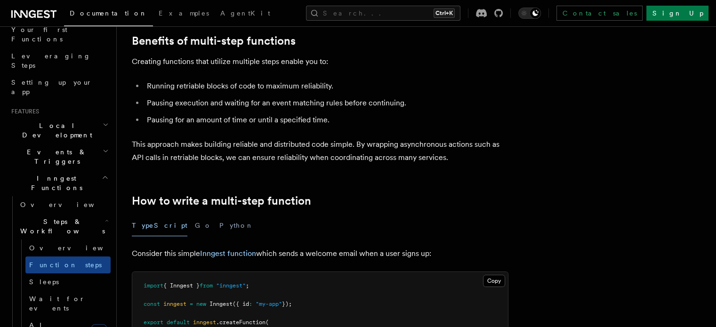
drag, startPoint x: 270, startPoint y: 64, endPoint x: 352, endPoint y: 57, distance: 82.7
click at [352, 57] on p "Creating functions that utilize multiple steps enable you to:" at bounding box center [320, 61] width 377 height 13
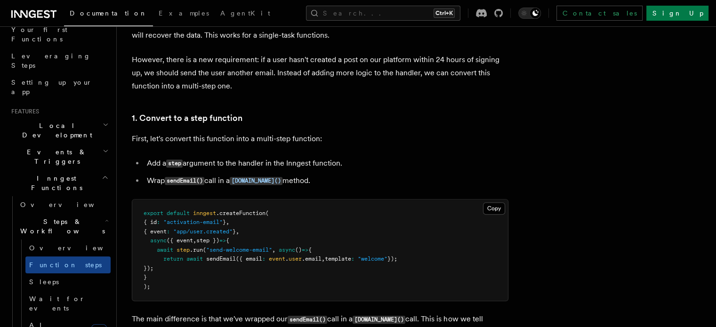
scroll to position [540, 0]
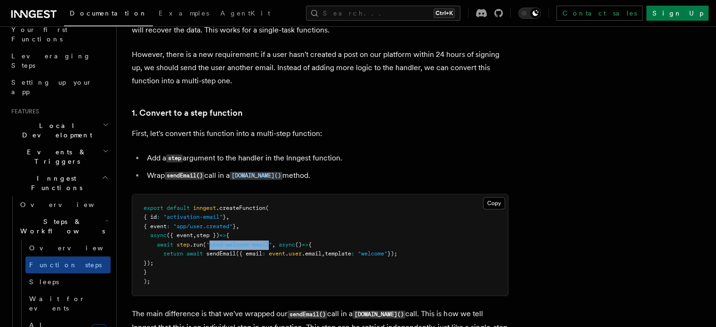
drag, startPoint x: 284, startPoint y: 245, endPoint x: 222, endPoint y: 245, distance: 61.2
click at [222, 245] on span ""send-welcome-email"" at bounding box center [239, 245] width 66 height 7
click at [302, 242] on span "()" at bounding box center [298, 245] width 7 height 7
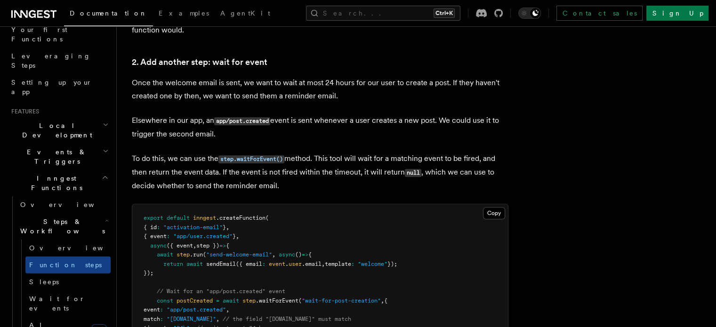
scroll to position [851, 0]
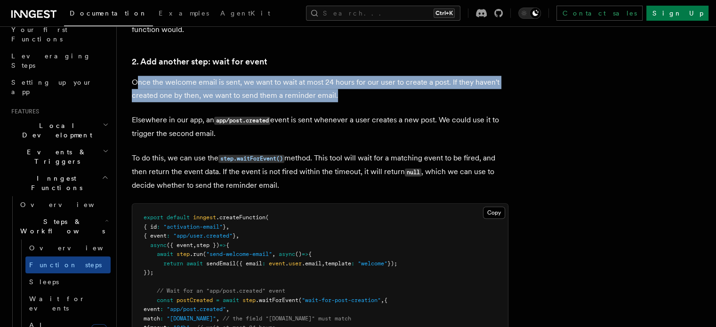
drag, startPoint x: 149, startPoint y: 78, endPoint x: 352, endPoint y: 101, distance: 204.8
click at [352, 101] on p "Once the welcome email is sent, we want to wait at most 24 hours for our user t…" at bounding box center [320, 89] width 377 height 26
click at [426, 98] on p "Once the welcome email is sent, we want to wait at most 24 hours for our user t…" at bounding box center [320, 89] width 377 height 26
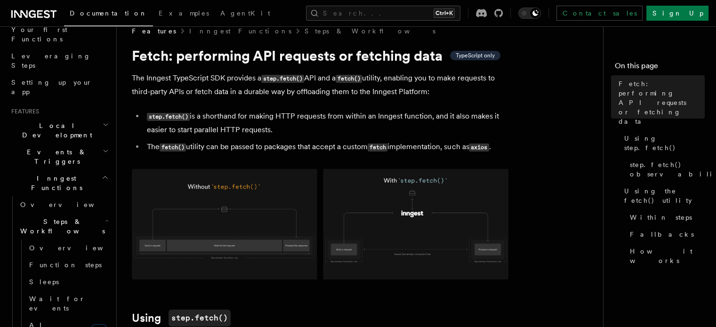
scroll to position [15, 0]
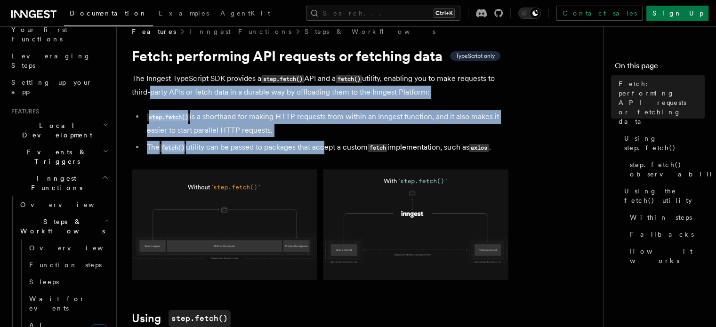
drag, startPoint x: 147, startPoint y: 94, endPoint x: 324, endPoint y: 154, distance: 187.5
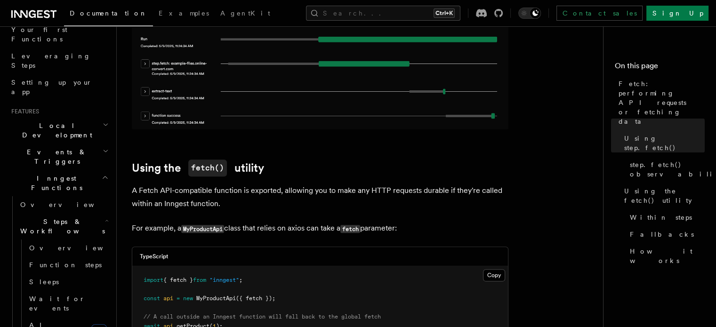
scroll to position [1209, 0]
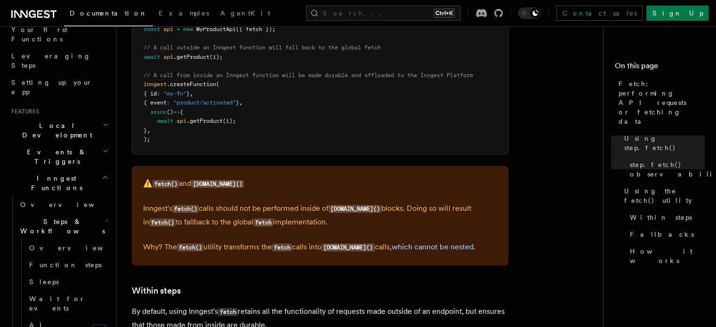
click at [358, 284] on h3 "Within steps" at bounding box center [320, 290] width 377 height 13
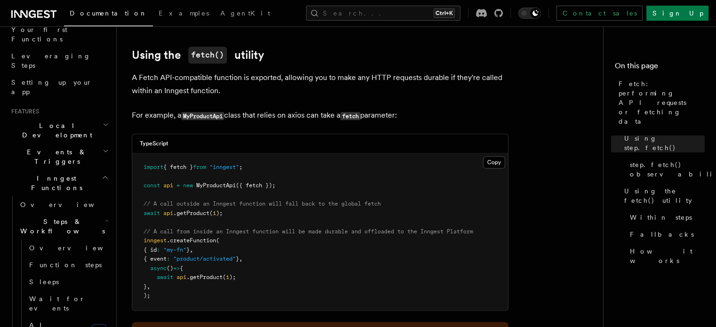
scroll to position [1053, 0]
click at [395, 109] on p "For example, a MyProductApi class that relies on axios can take a fetch paramet…" at bounding box center [320, 116] width 377 height 14
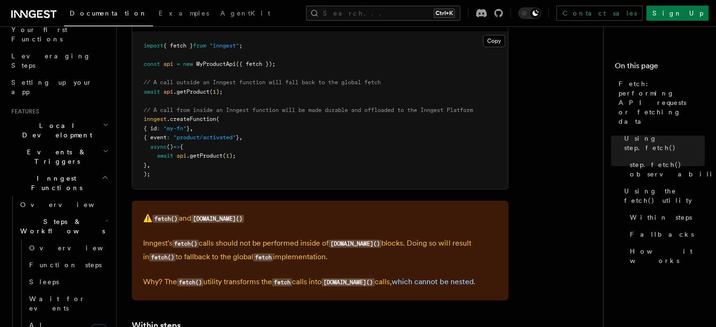
scroll to position [1175, 0]
click at [336, 302] on article "Features Inngest Functions Steps & Workflows Fetch: performing API requests or …" at bounding box center [364, 169] width 464 height 2606
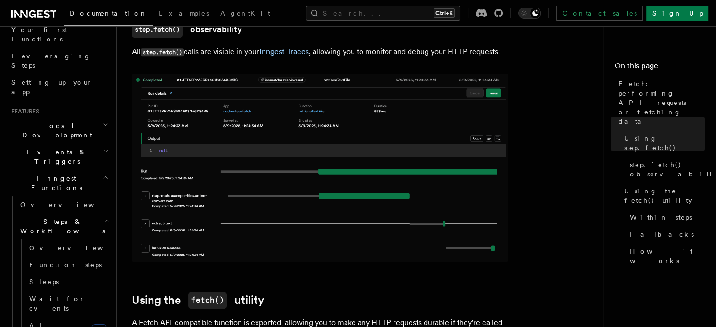
scroll to position [810, 0]
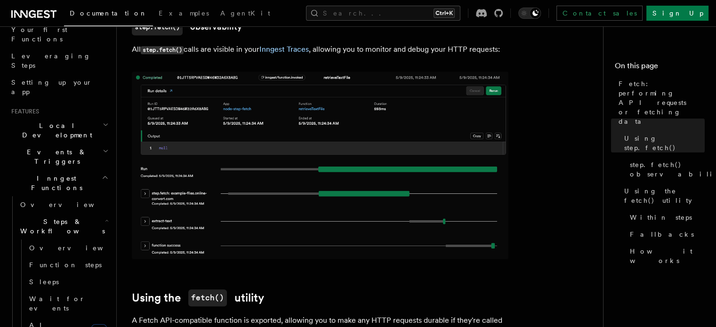
click at [430, 210] on img at bounding box center [320, 166] width 377 height 188
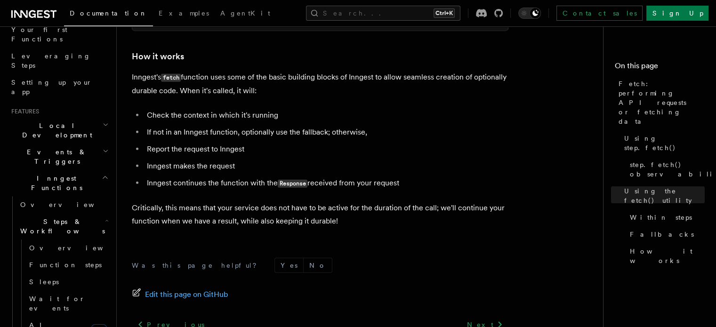
scroll to position [2314, 0]
